Goal: Find specific page/section: Find specific page/section

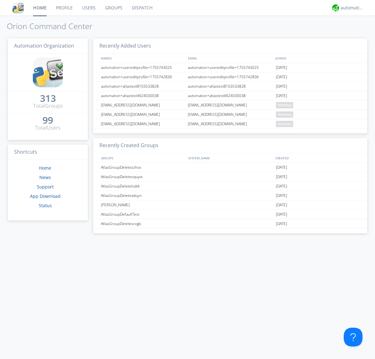
click at [142, 8] on link "Dispatch" at bounding box center [142, 8] width 30 height 16
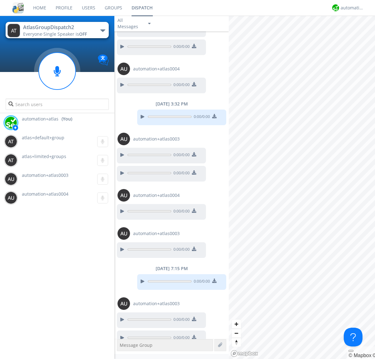
scroll to position [166, 0]
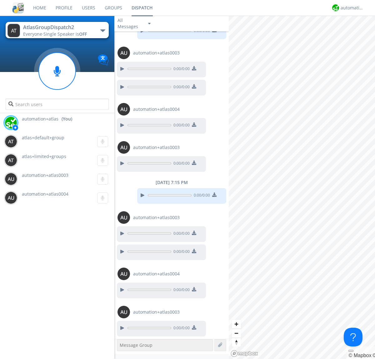
click at [103, 30] on div "button" at bounding box center [102, 30] width 5 height 3
click at [0, 0] on span "AtlasGroupDispatch" at bounding box center [0, 0] width 0 height 0
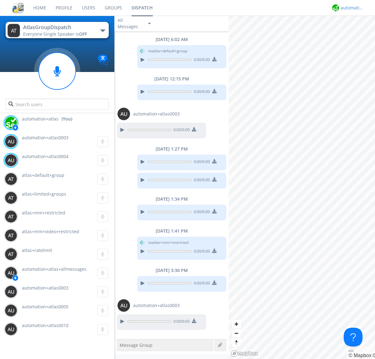
click at [351, 8] on div "automation+atlas" at bounding box center [352, 8] width 23 height 6
